Goal: Task Accomplishment & Management: Use online tool/utility

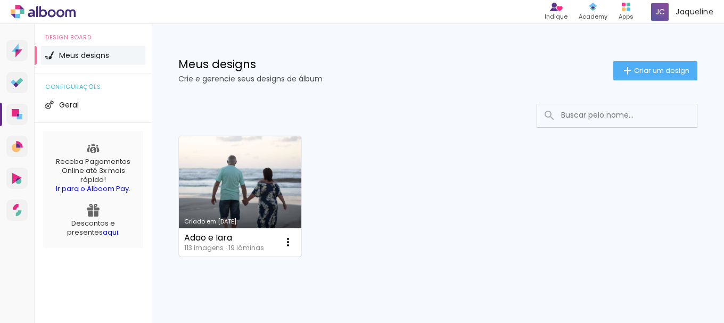
click at [278, 200] on link "Criado em [DATE]" at bounding box center [240, 196] width 122 height 120
